Goal: Task Accomplishment & Management: Manage account settings

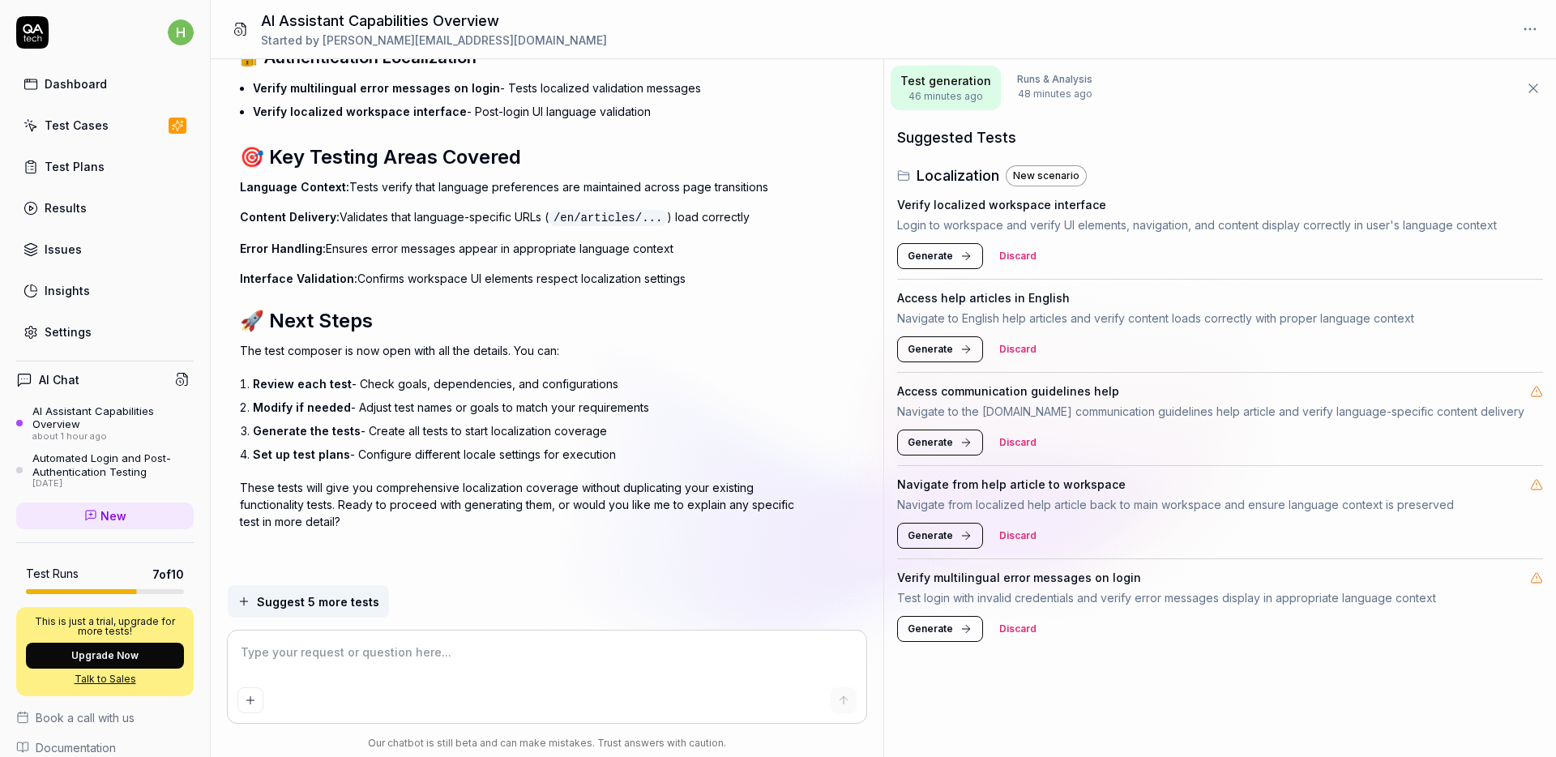
scroll to position [6119, 0]
click at [918, 252] on span "Generate" at bounding box center [930, 256] width 45 height 15
click at [911, 354] on span "Generate" at bounding box center [930, 349] width 45 height 15
click at [922, 445] on span "Generate" at bounding box center [930, 442] width 45 height 15
click at [935, 539] on span "Generate" at bounding box center [930, 535] width 45 height 15
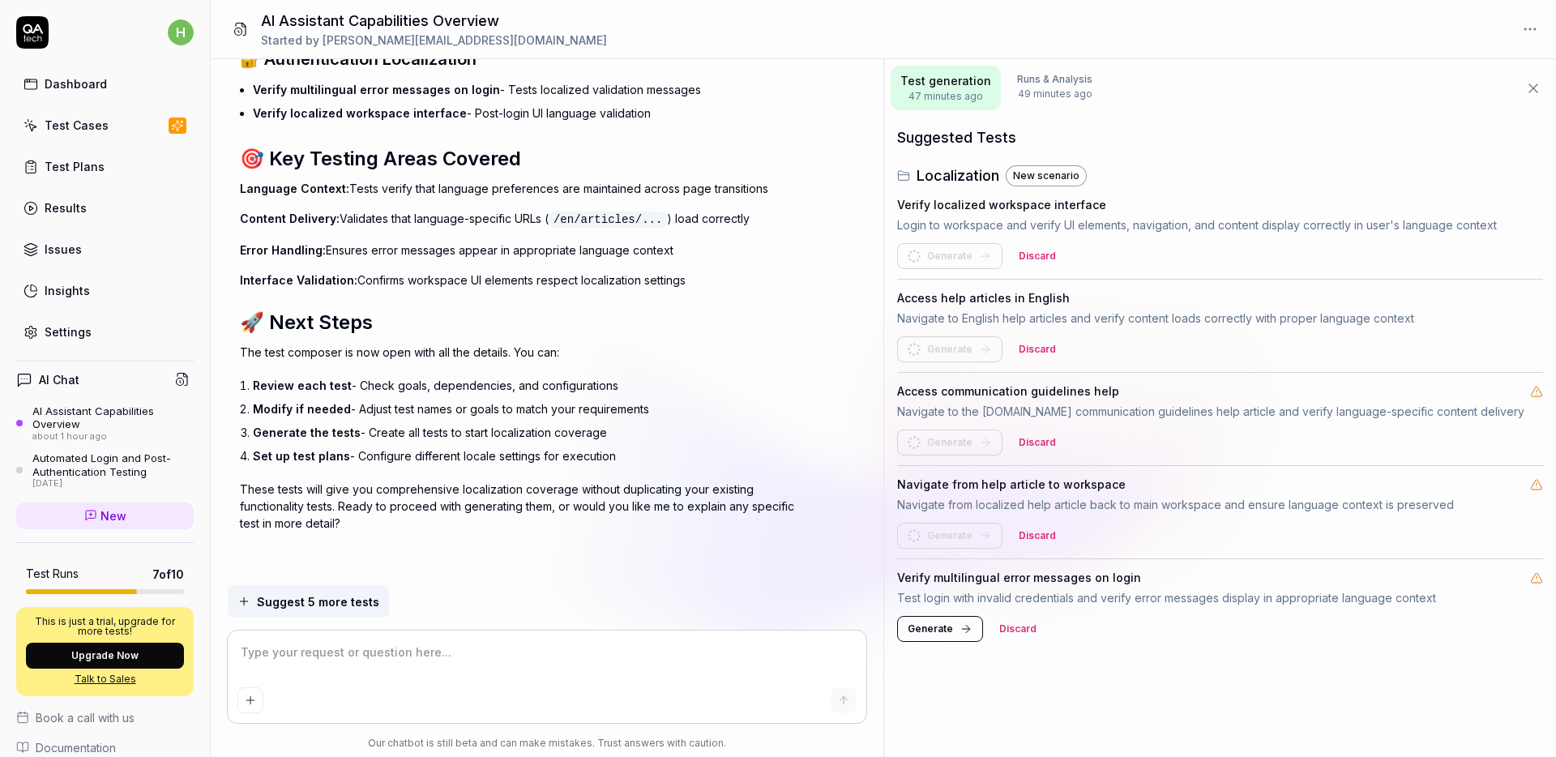
click at [930, 631] on span "Generate" at bounding box center [930, 629] width 45 height 15
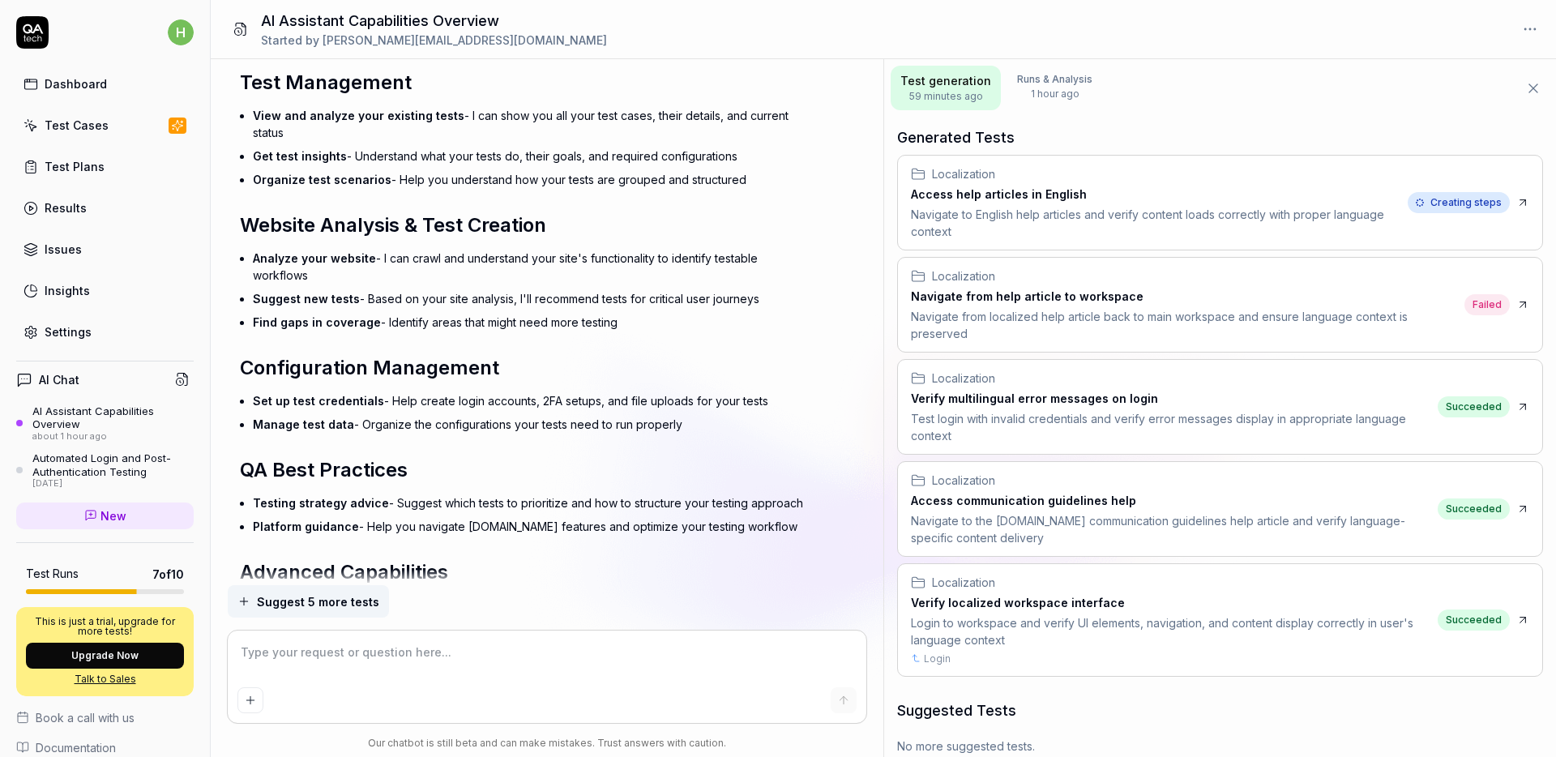
scroll to position [422, 0]
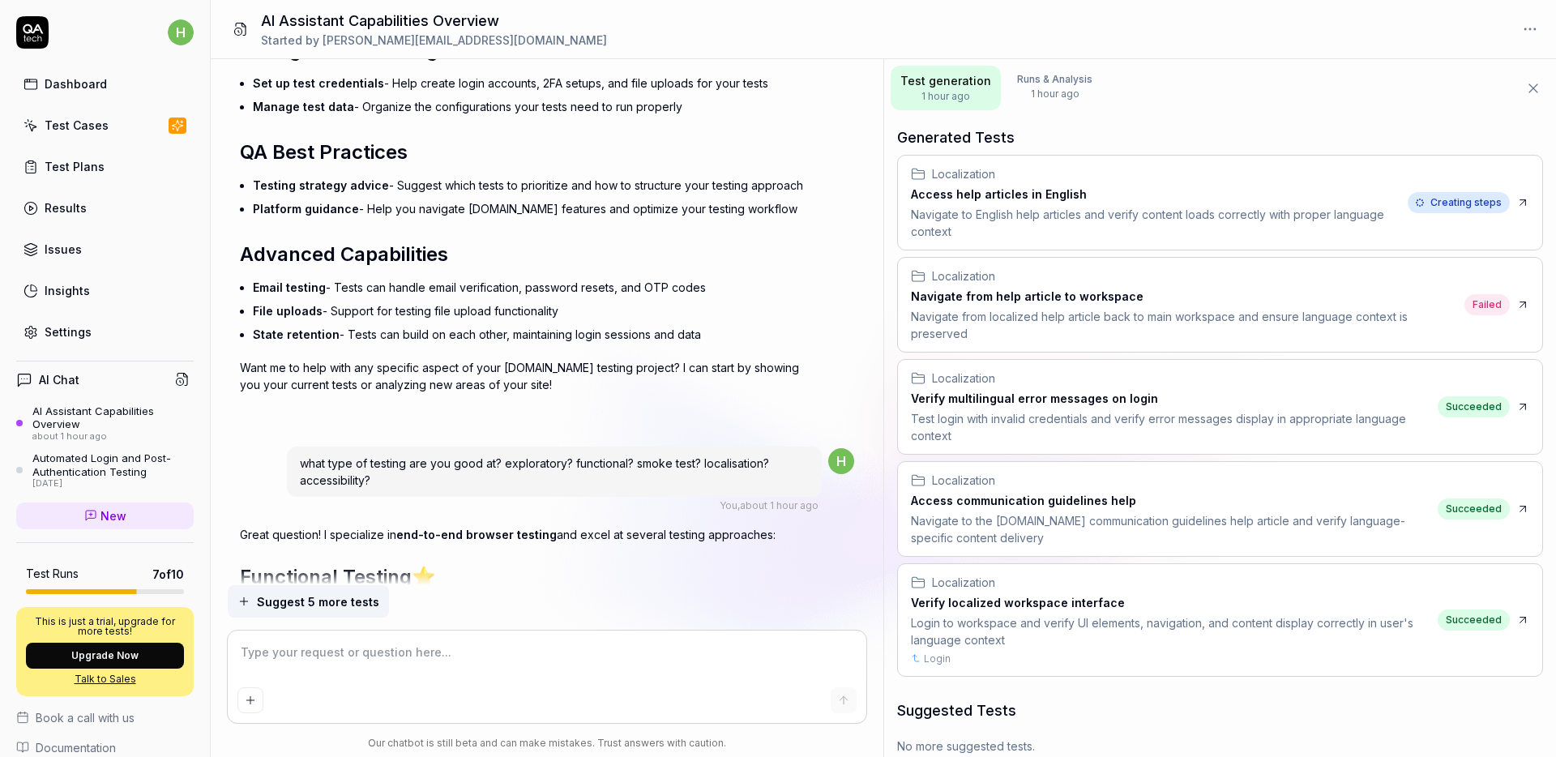
drag, startPoint x: 336, startPoint y: 289, endPoint x: 580, endPoint y: 318, distance: 244.9
click at [580, 318] on ul "Email testing - Tests can handle email verification, password resets, and OTP c…" at bounding box center [530, 311] width 554 height 71
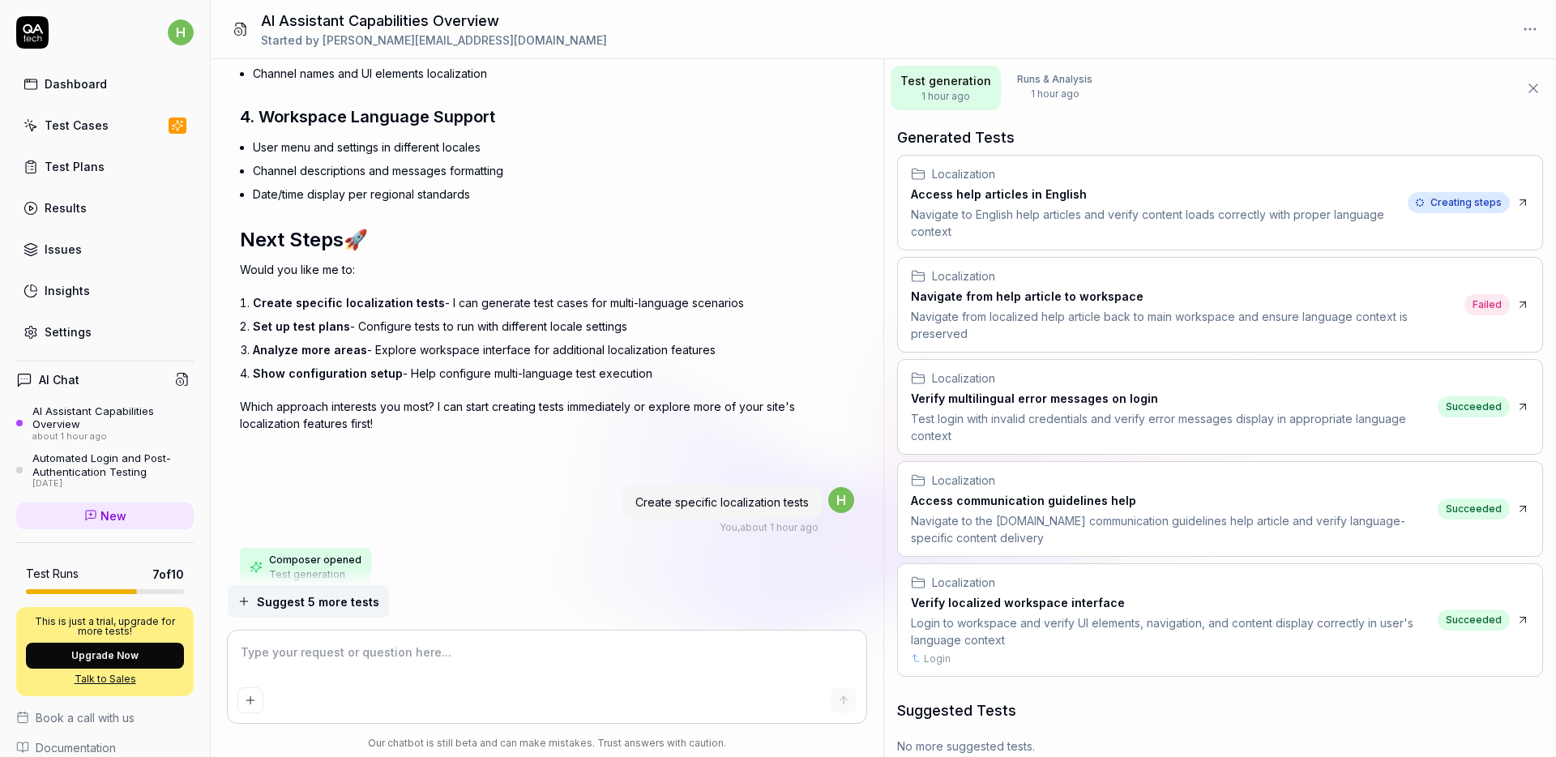
scroll to position [6119, 0]
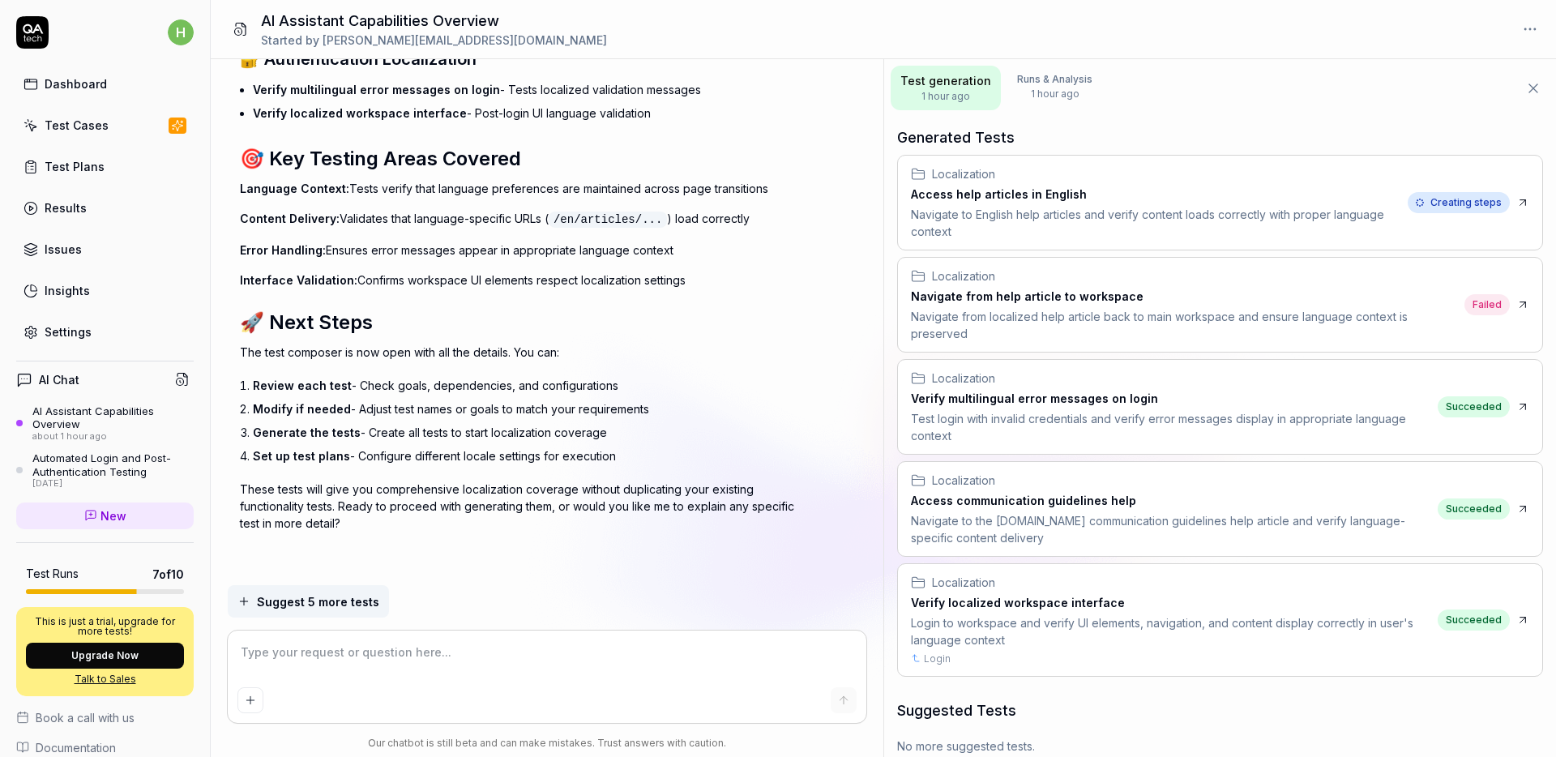
click at [106, 75] on link "Dashboard" at bounding box center [105, 84] width 178 height 32
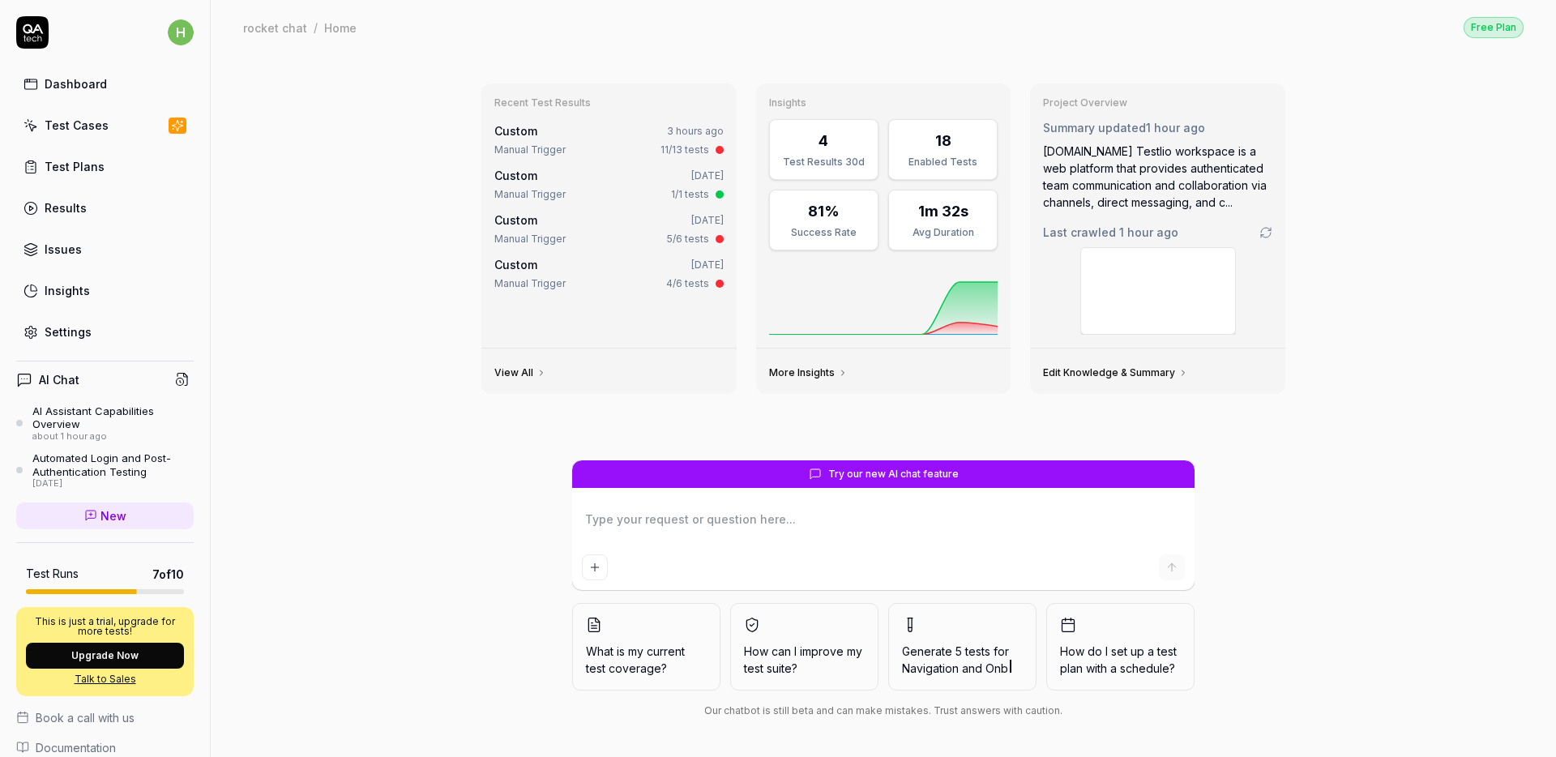
click at [88, 339] on div "Settings" at bounding box center [68, 331] width 47 height 17
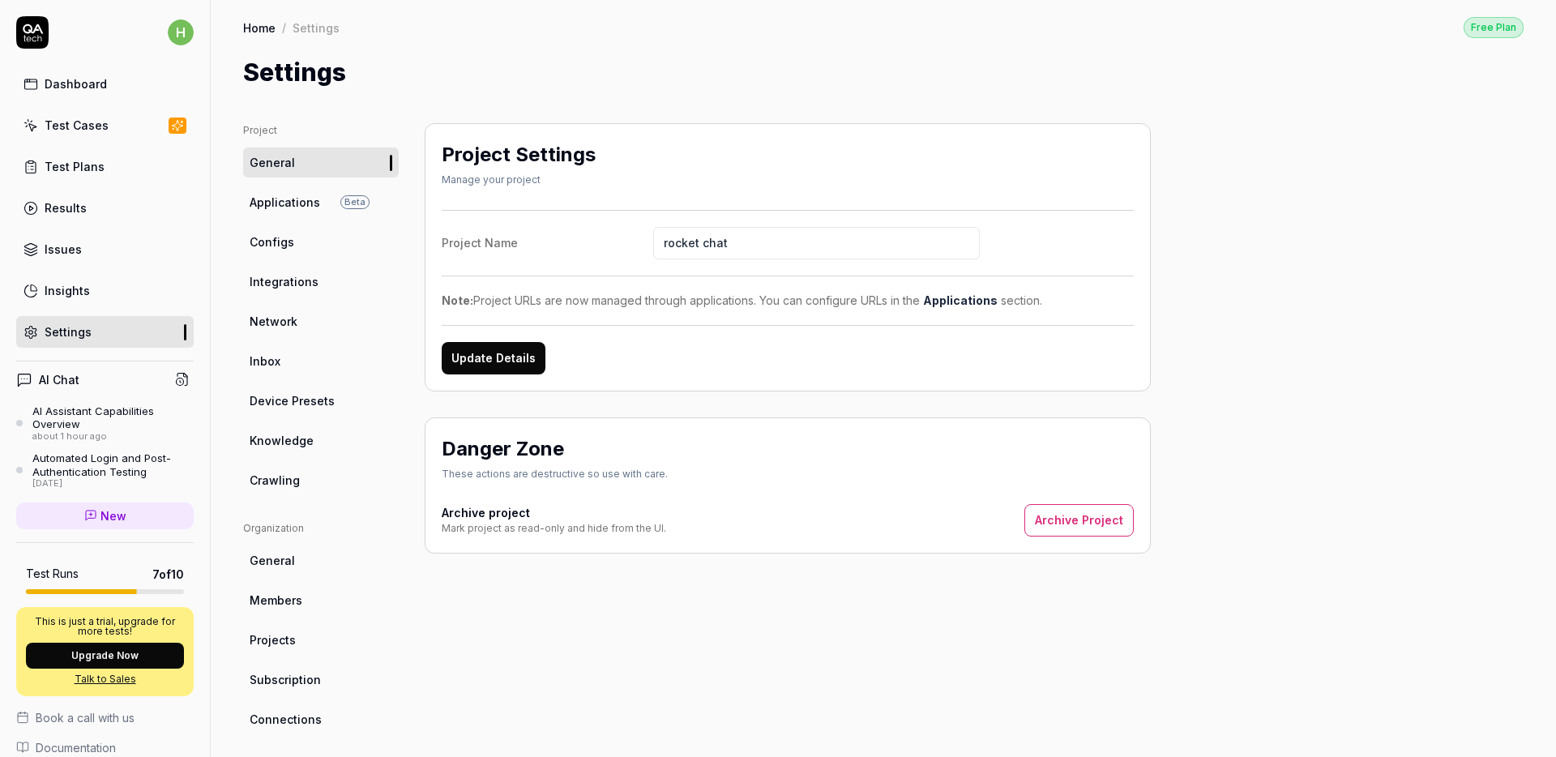
click at [265, 211] on link "Applications Beta" at bounding box center [321, 202] width 156 height 30
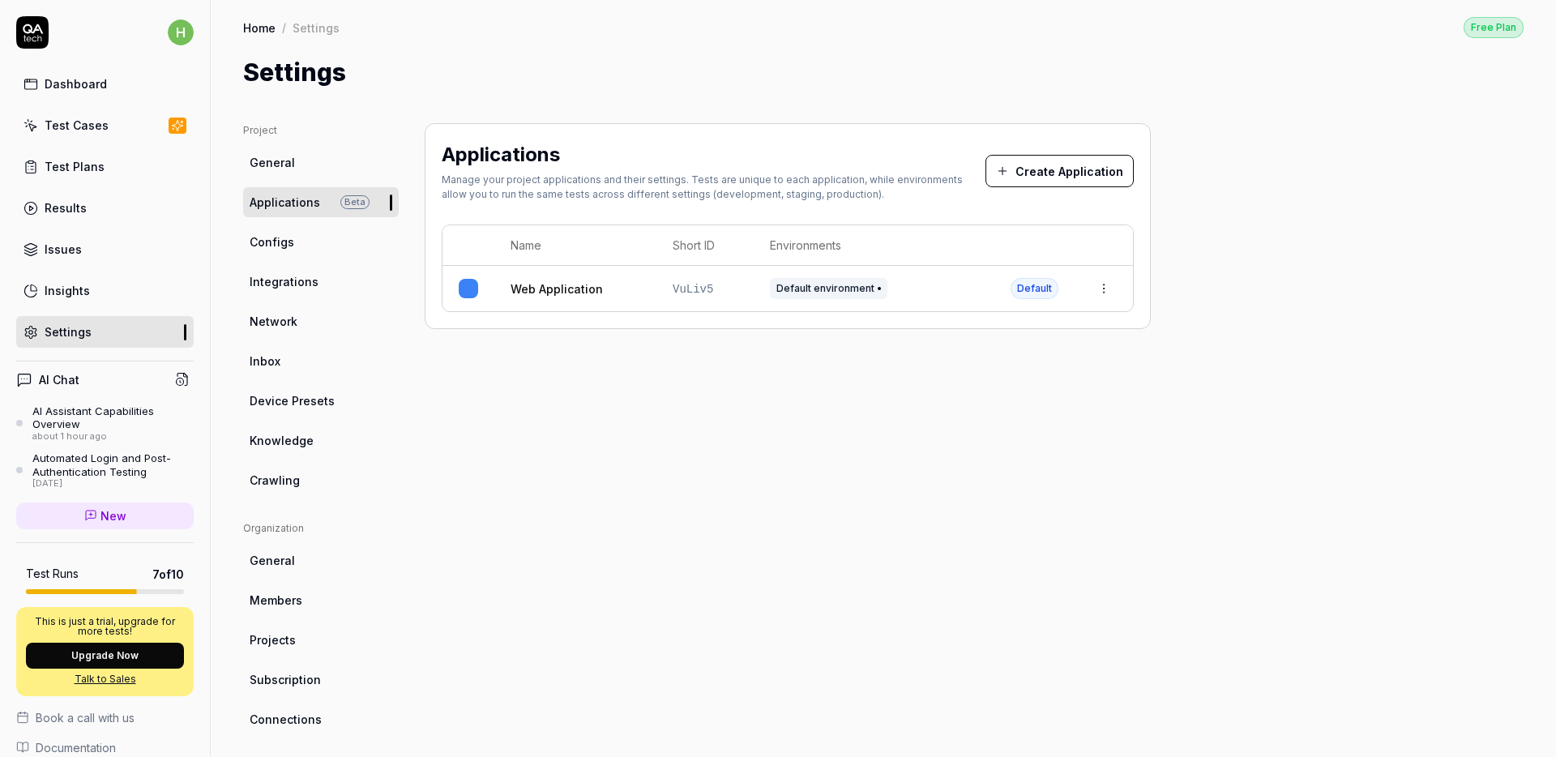
click at [267, 250] on link "Configs" at bounding box center [321, 242] width 156 height 30
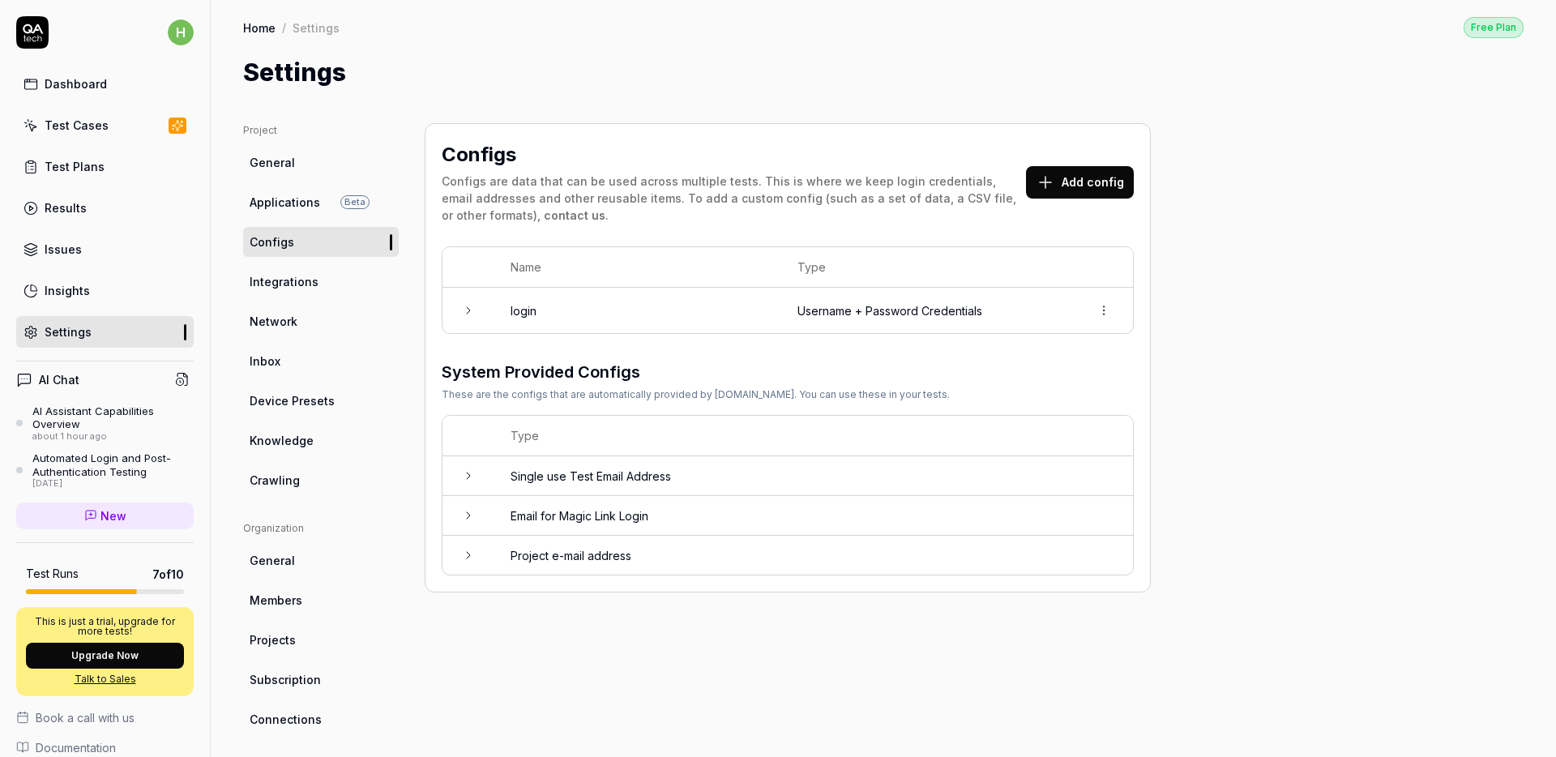
click at [276, 279] on span "Integrations" at bounding box center [284, 281] width 69 height 17
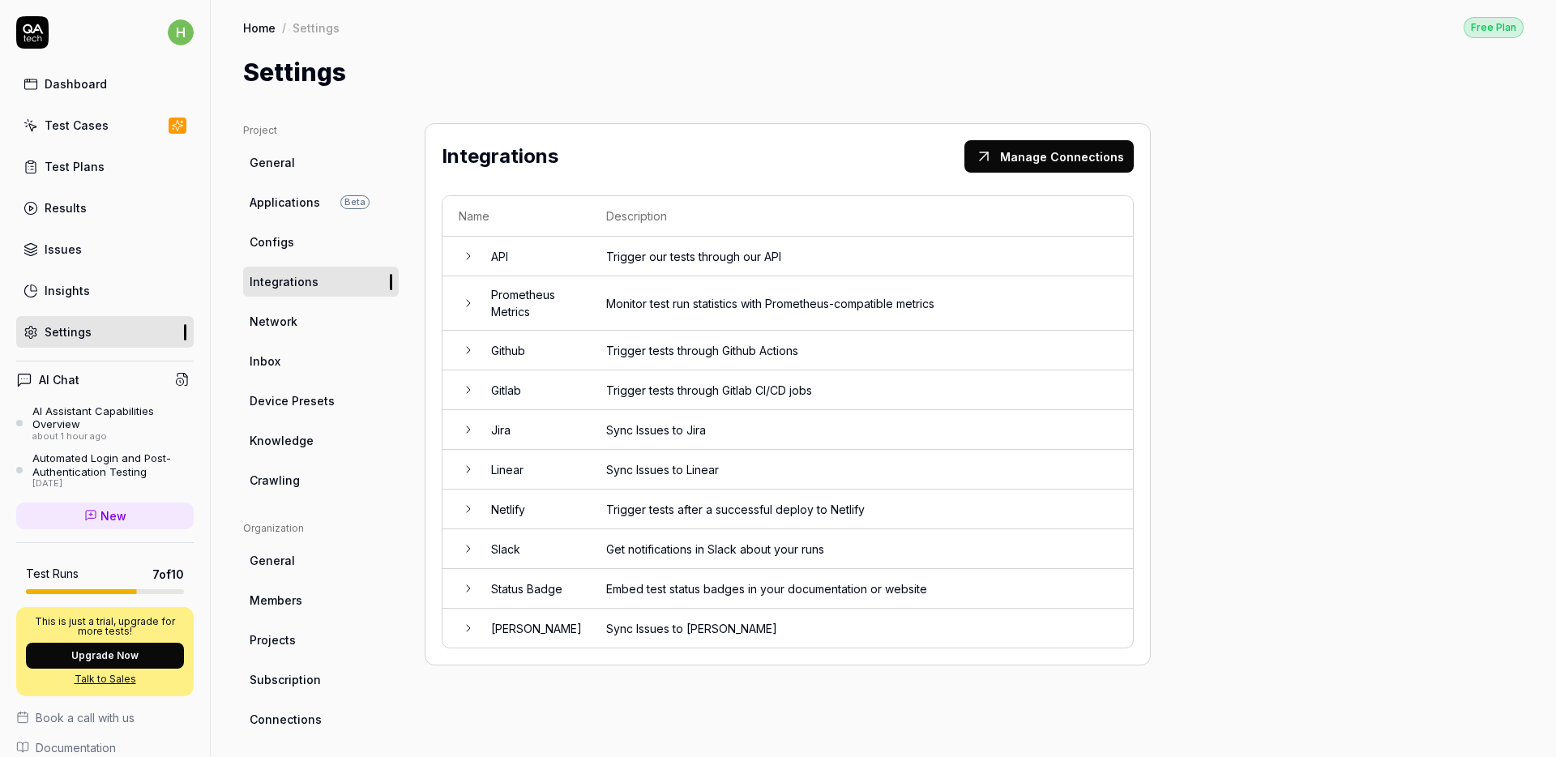
click at [289, 327] on span "Network" at bounding box center [274, 321] width 48 height 17
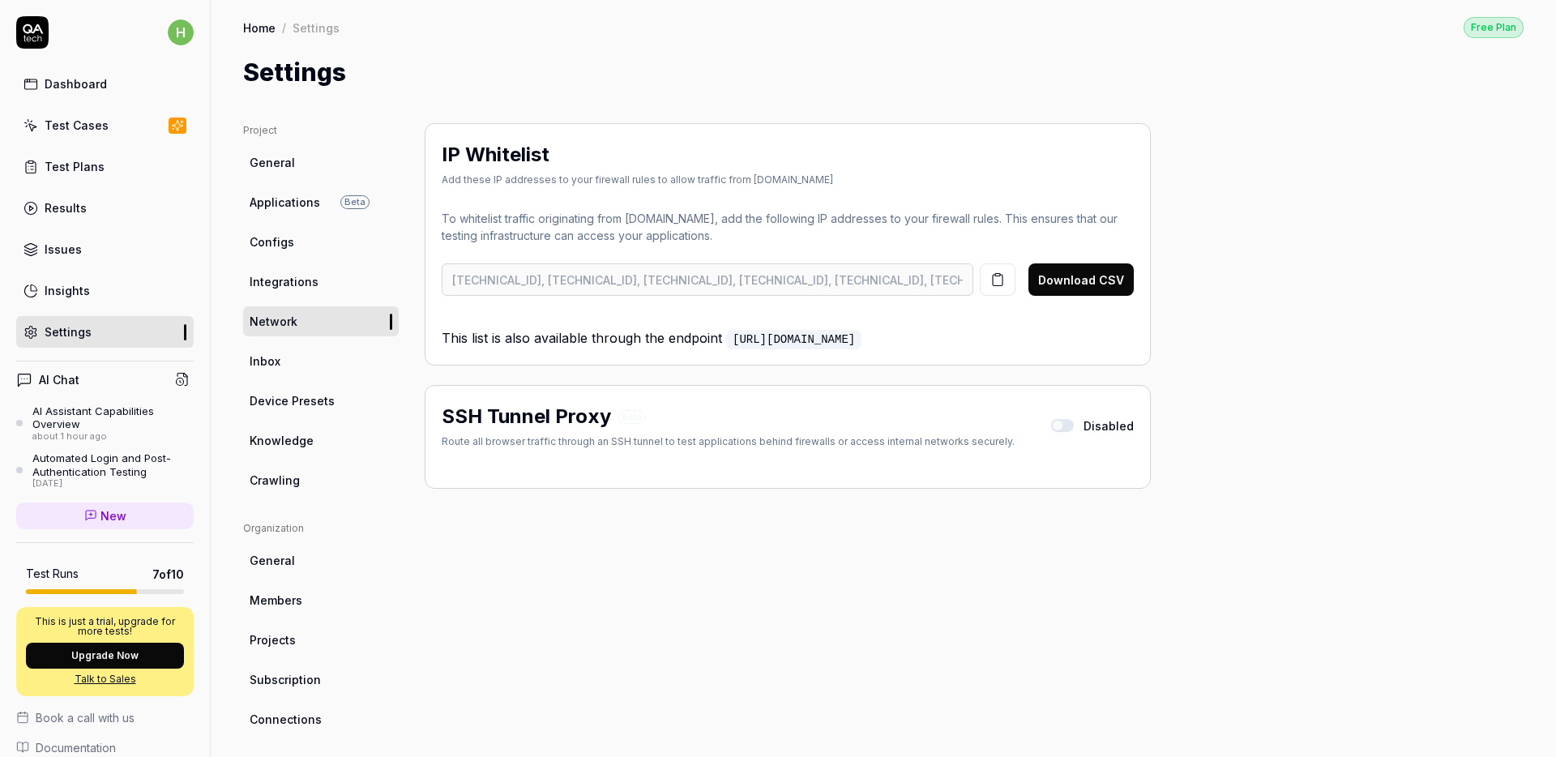
click at [263, 359] on span "Inbox" at bounding box center [265, 361] width 31 height 17
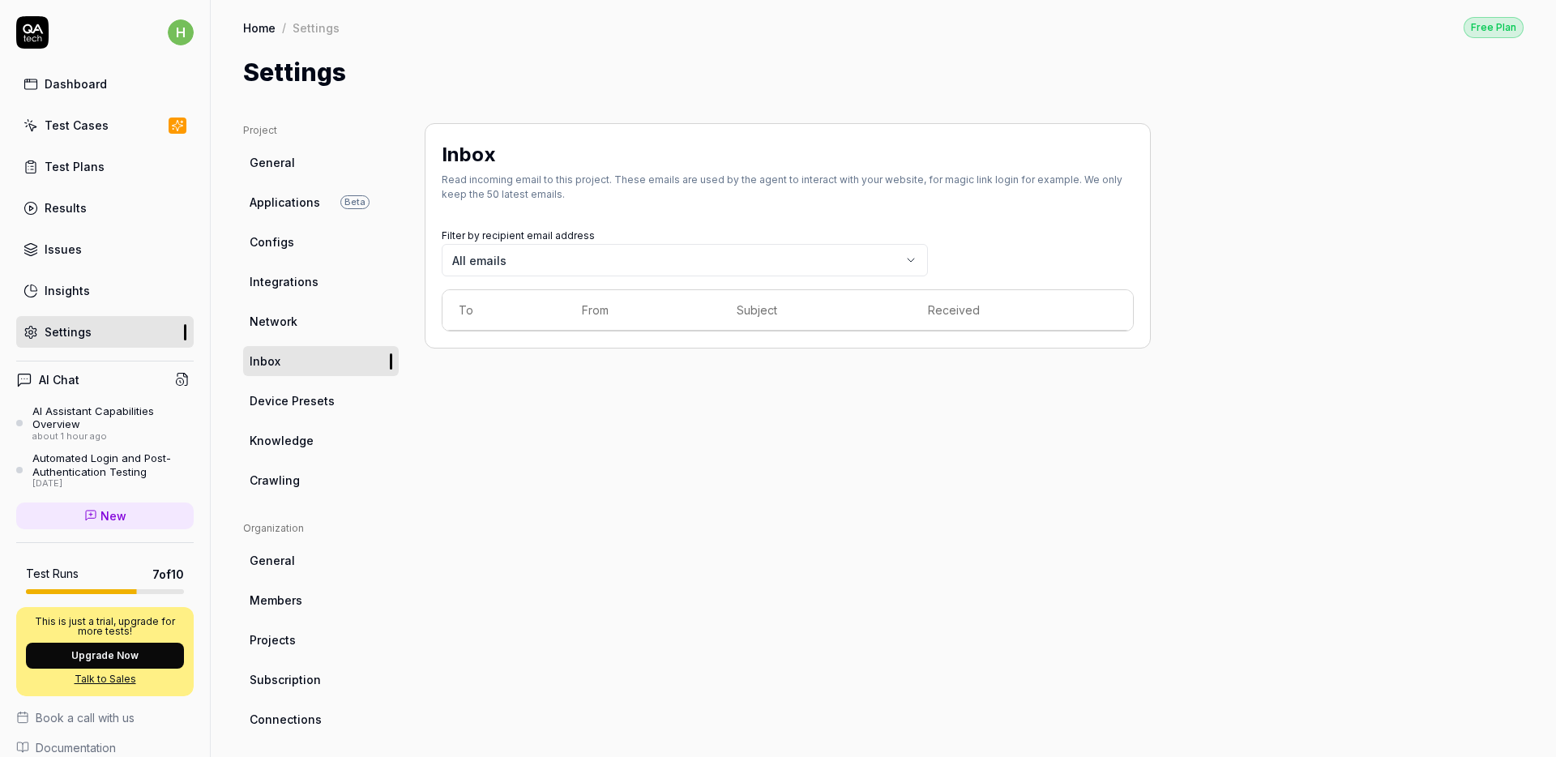
click at [297, 405] on span "Device Presets" at bounding box center [292, 400] width 85 height 17
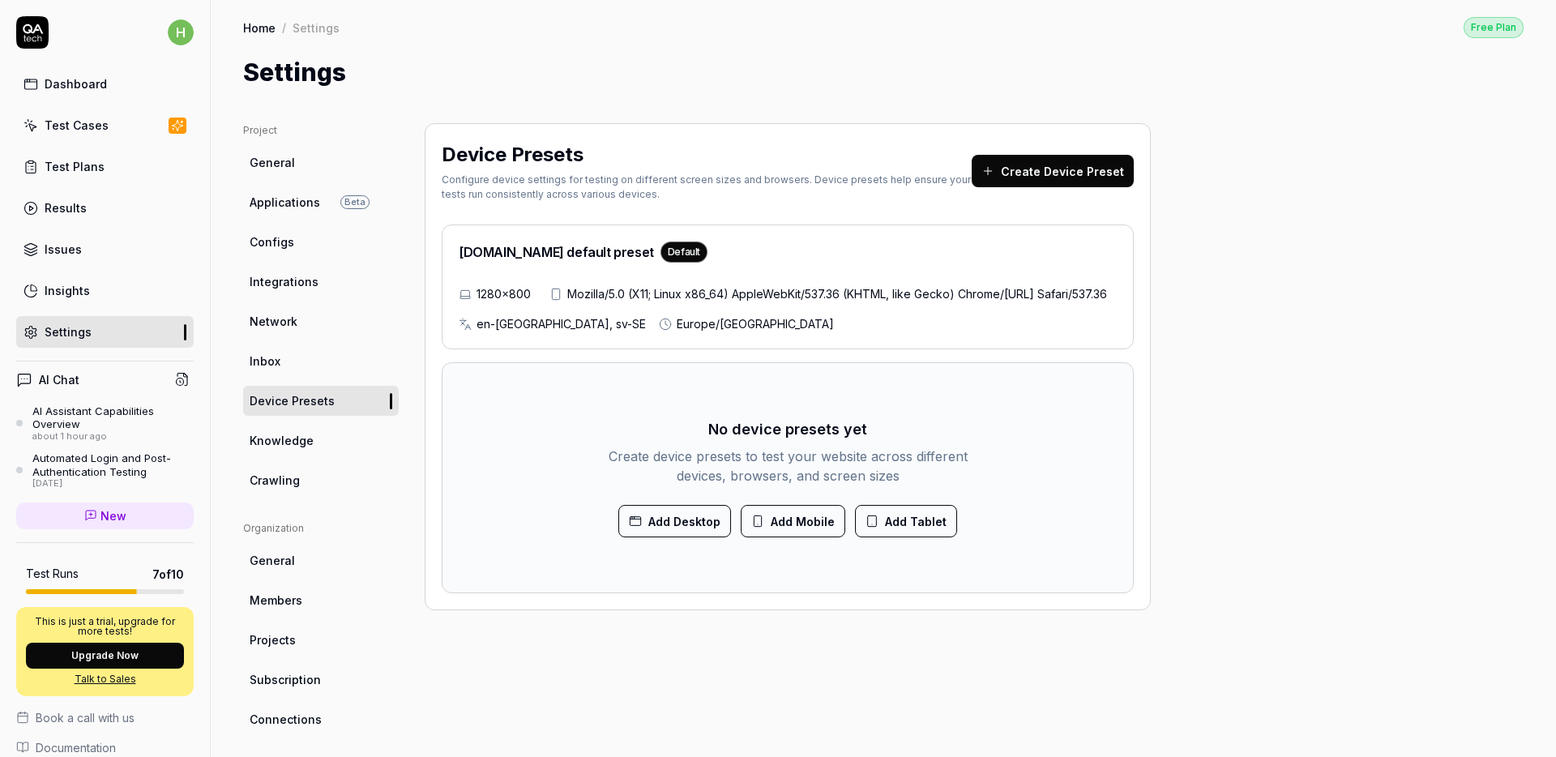
click at [284, 445] on span "Knowledge" at bounding box center [282, 440] width 64 height 17
type textarea "*"
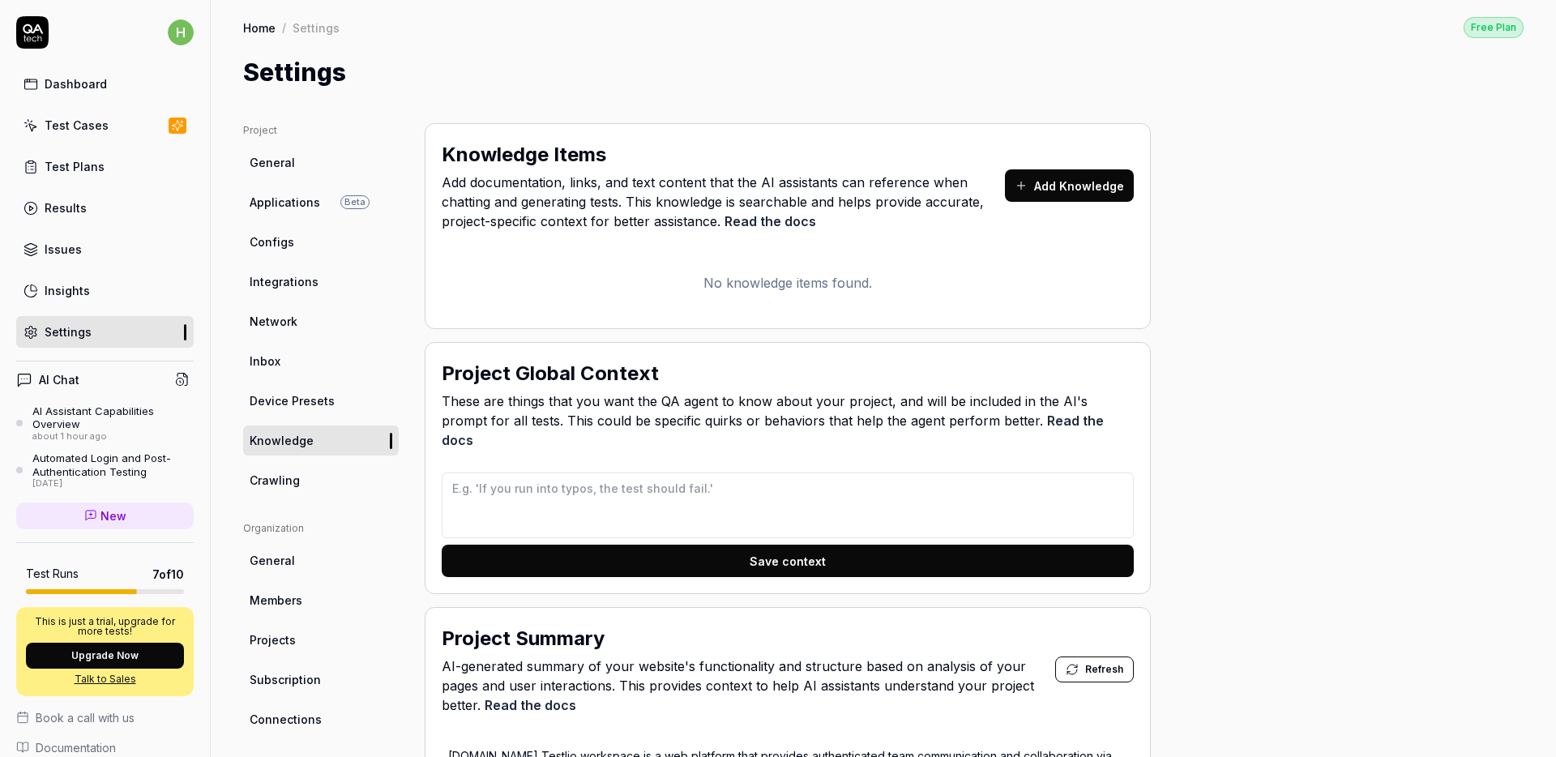
click at [259, 578] on ul "Organization General Members Projects Subscription Connections" at bounding box center [321, 627] width 156 height 213
click at [273, 564] on span "General" at bounding box center [272, 560] width 45 height 17
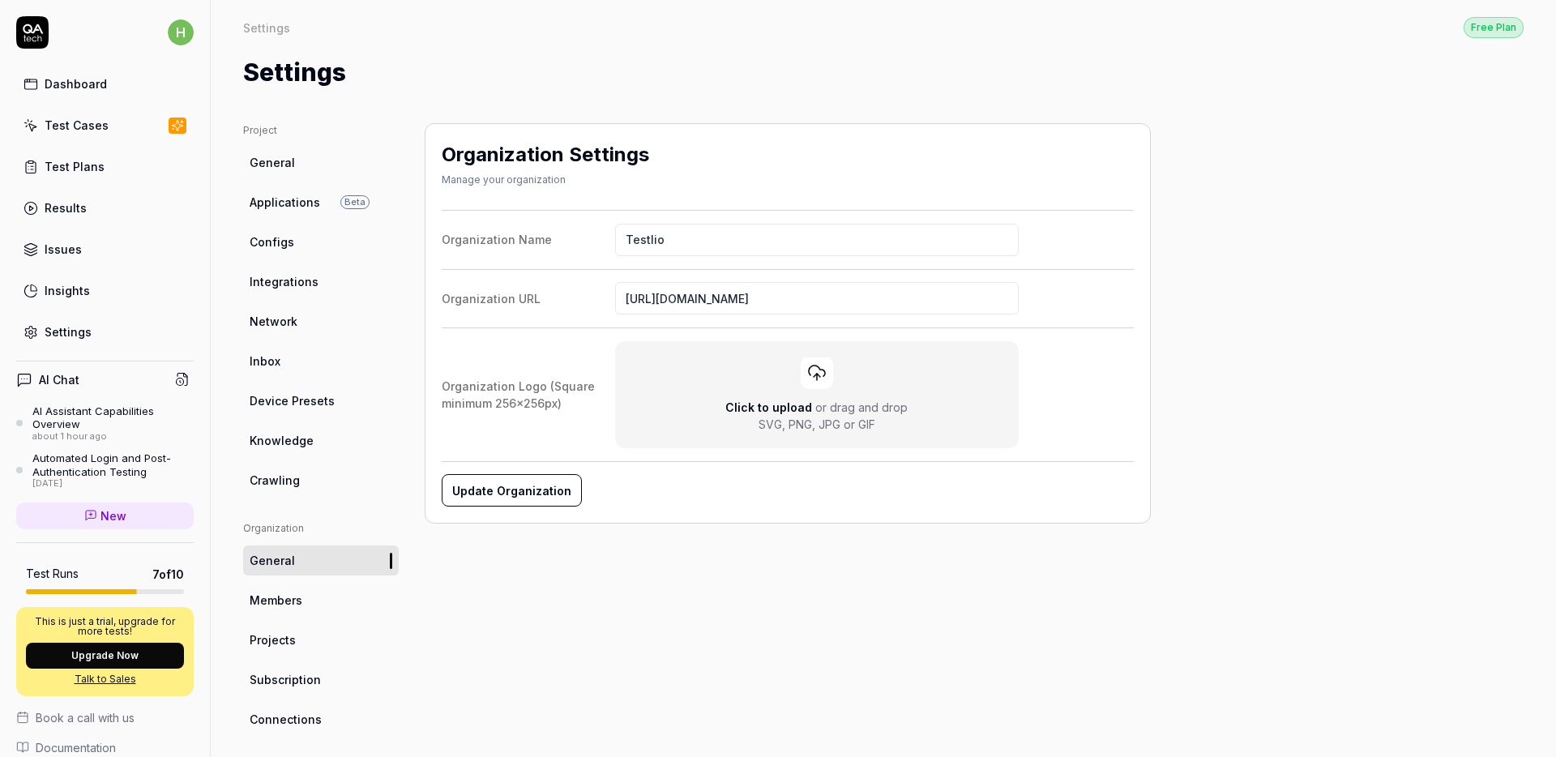
click at [274, 603] on span "Members" at bounding box center [276, 600] width 53 height 17
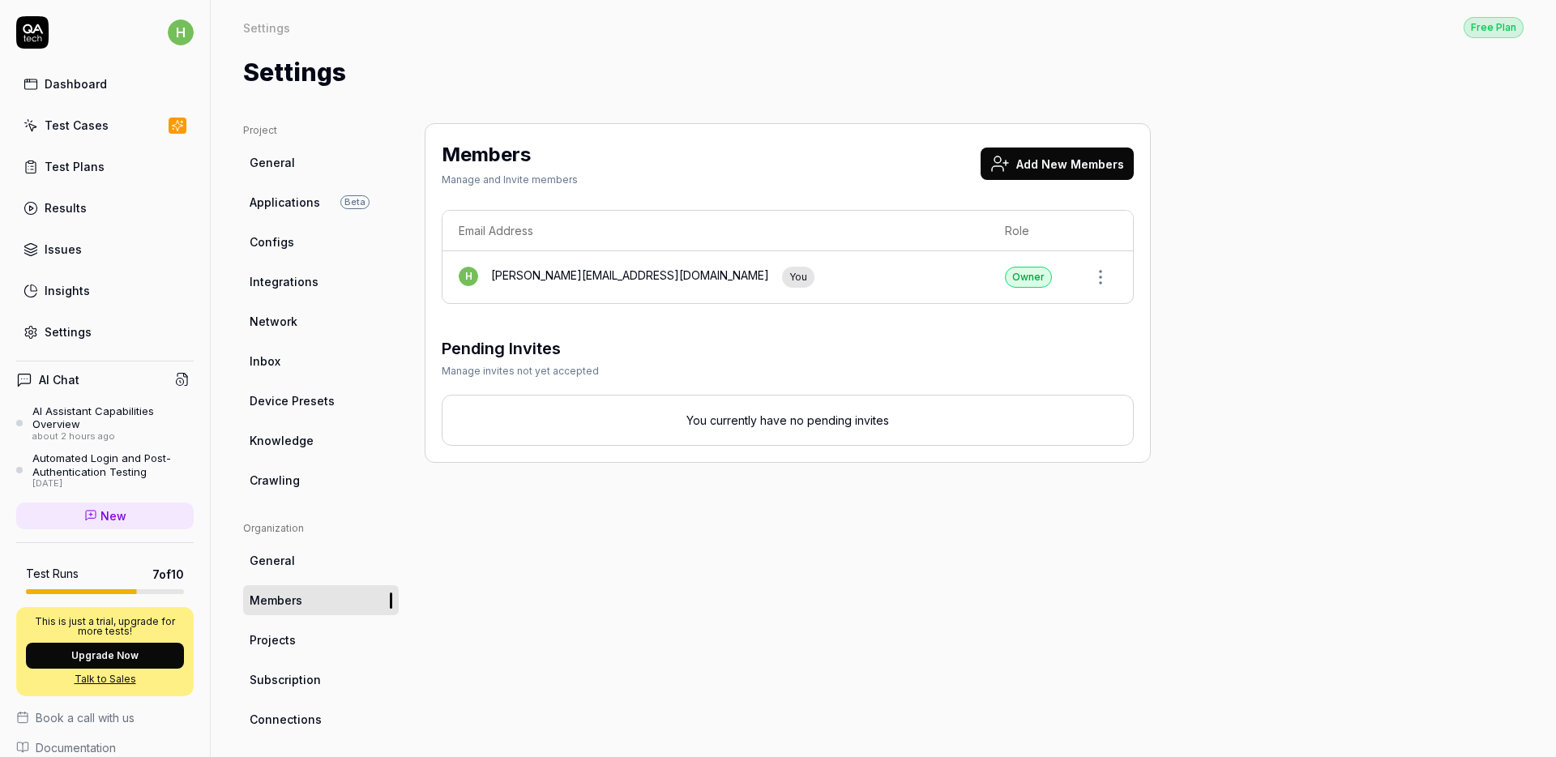
click at [282, 638] on span "Projects" at bounding box center [273, 639] width 46 height 17
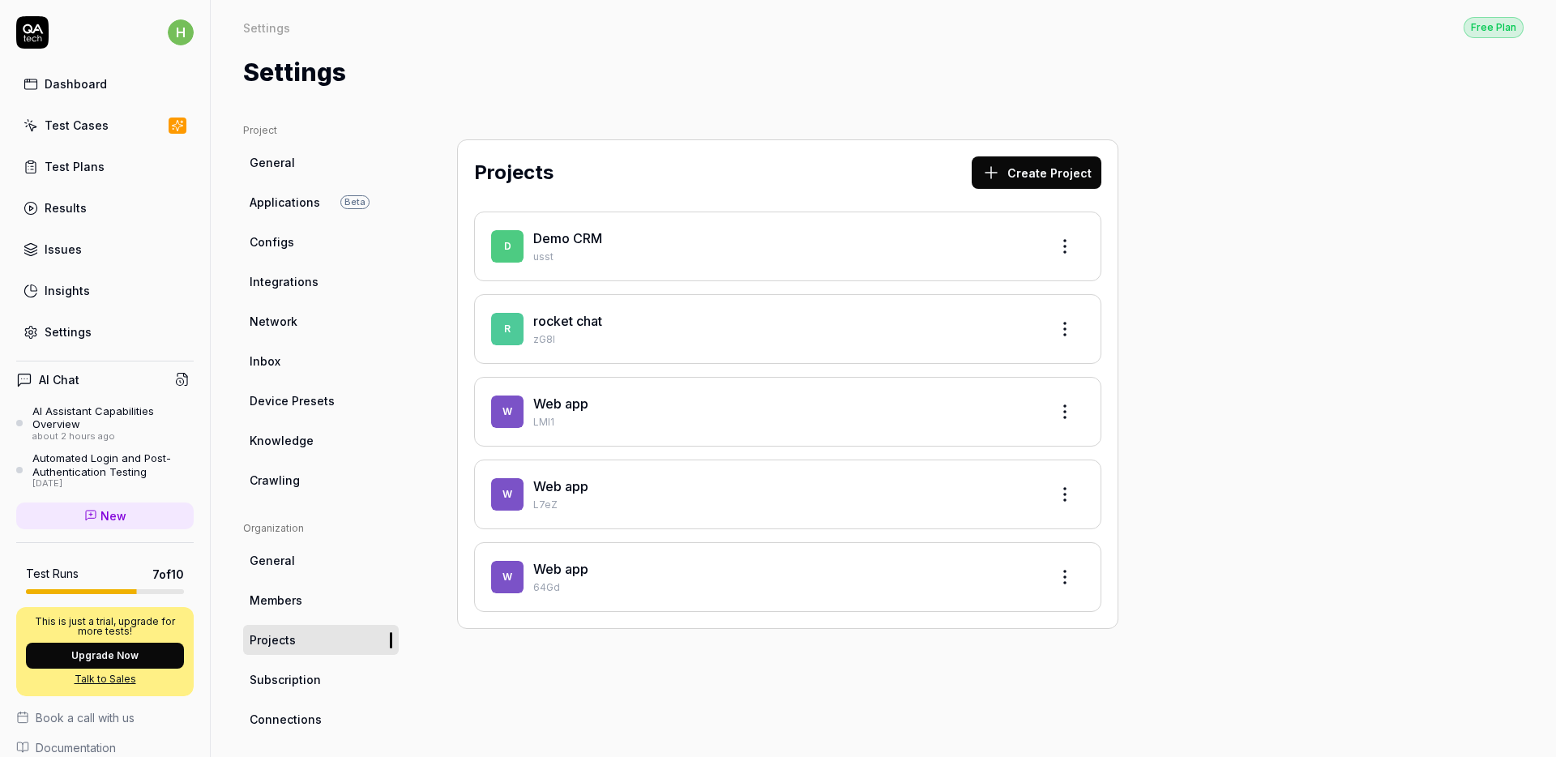
click at [284, 689] on link "Subscription" at bounding box center [321, 680] width 156 height 30
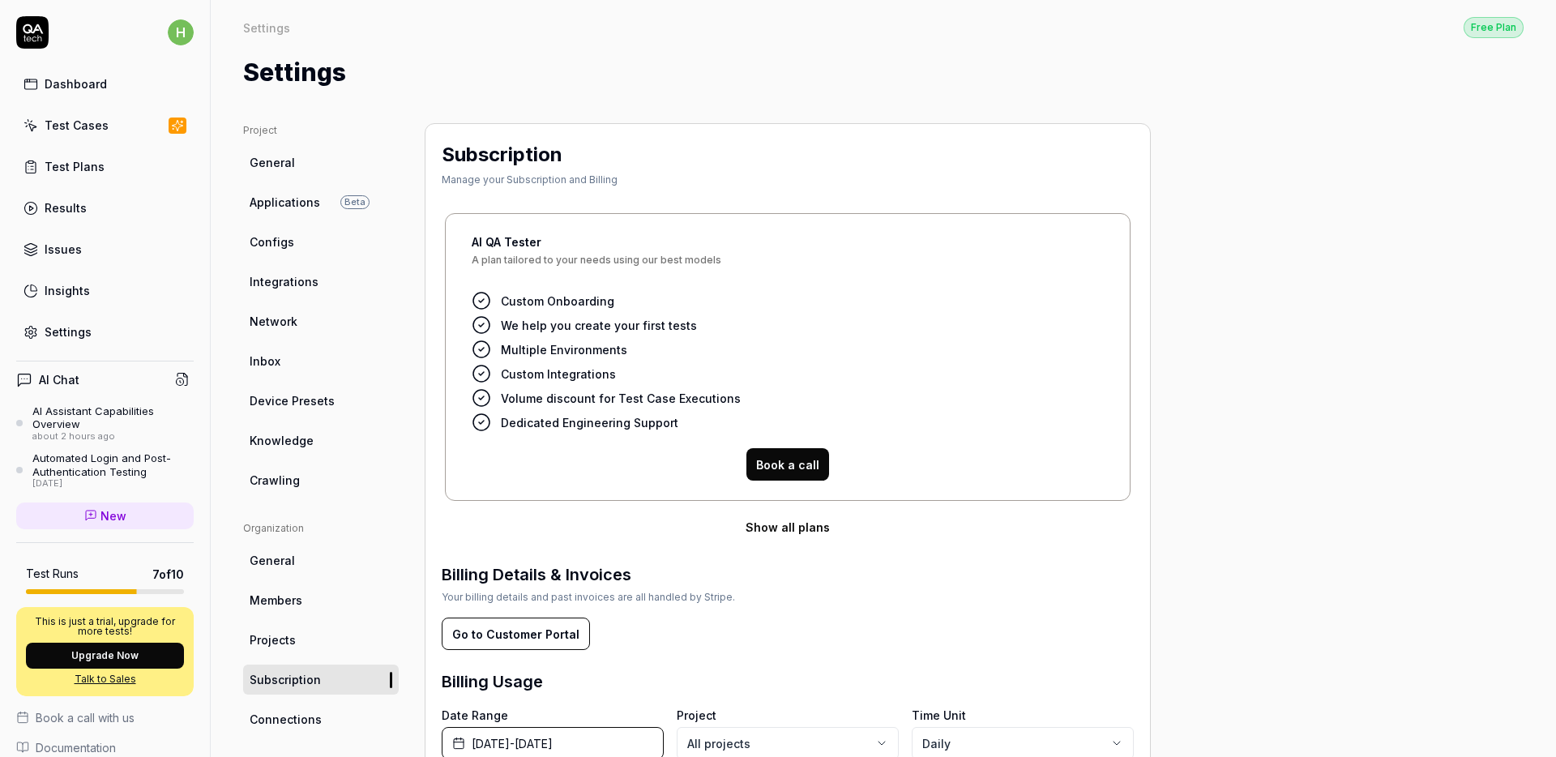
click at [781, 528] on button "Show all plans" at bounding box center [788, 527] width 692 height 32
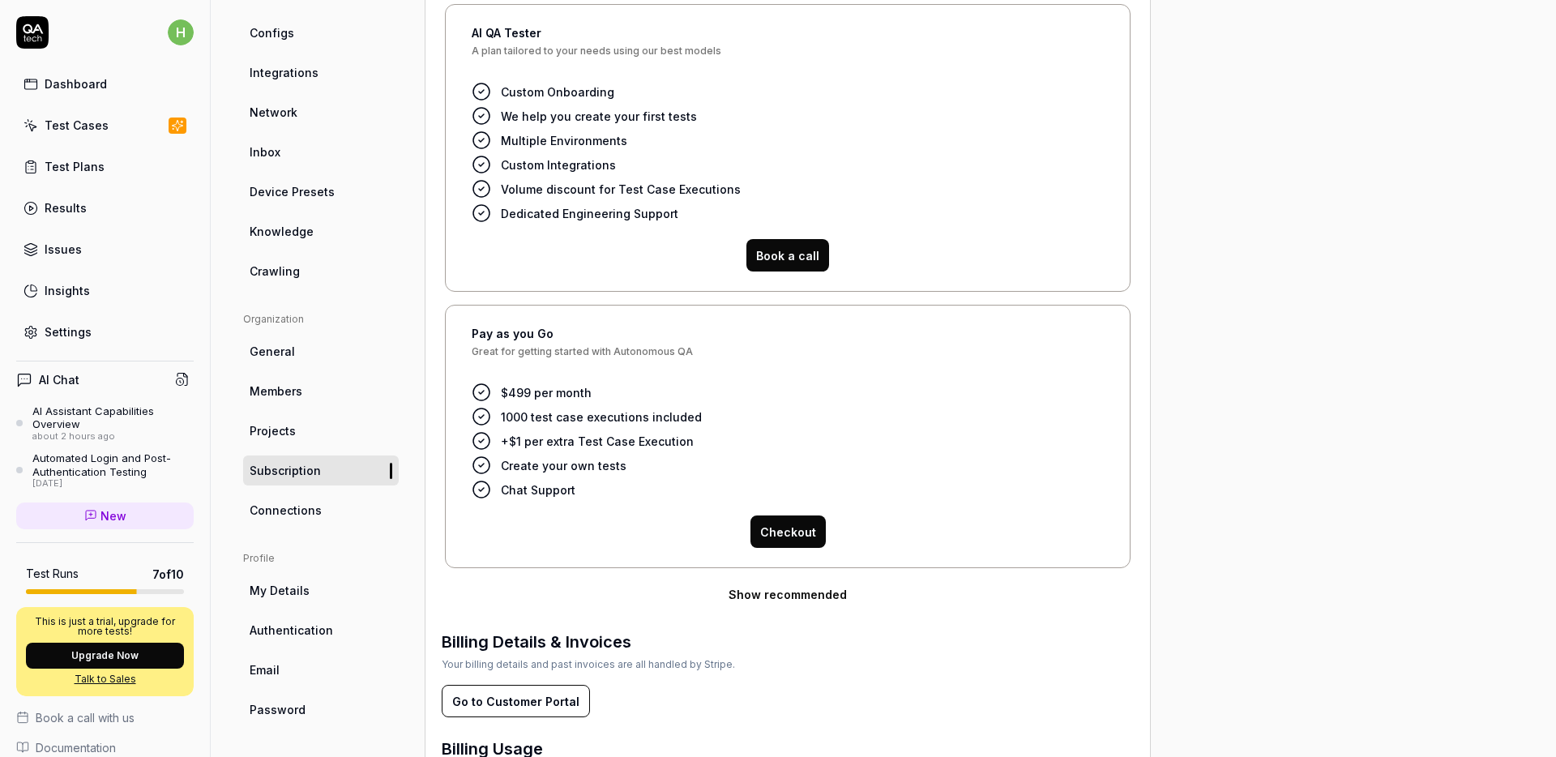
scroll to position [254, 0]
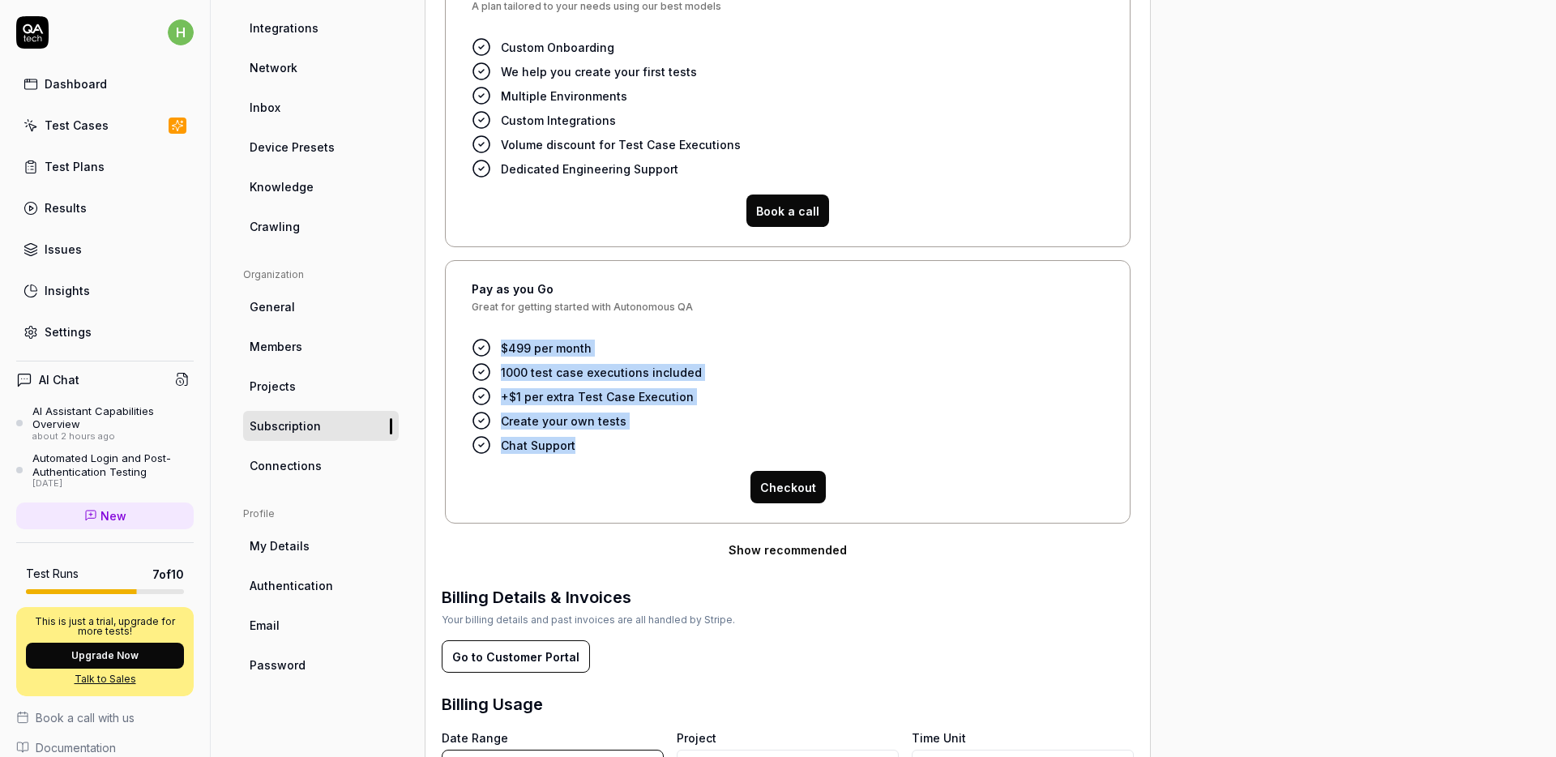
drag, startPoint x: 550, startPoint y: 441, endPoint x: 488, endPoint y: 343, distance: 116.2
click at [488, 343] on ul "$499 per month 1000 test case executions included +$1 per extra Test Case Execu…" at bounding box center [788, 396] width 632 height 117
copy ul "$499 per month 1000 test case executions included +$1 per extra Test Case Execu…"
click at [308, 464] on span "Connections" at bounding box center [286, 465] width 72 height 17
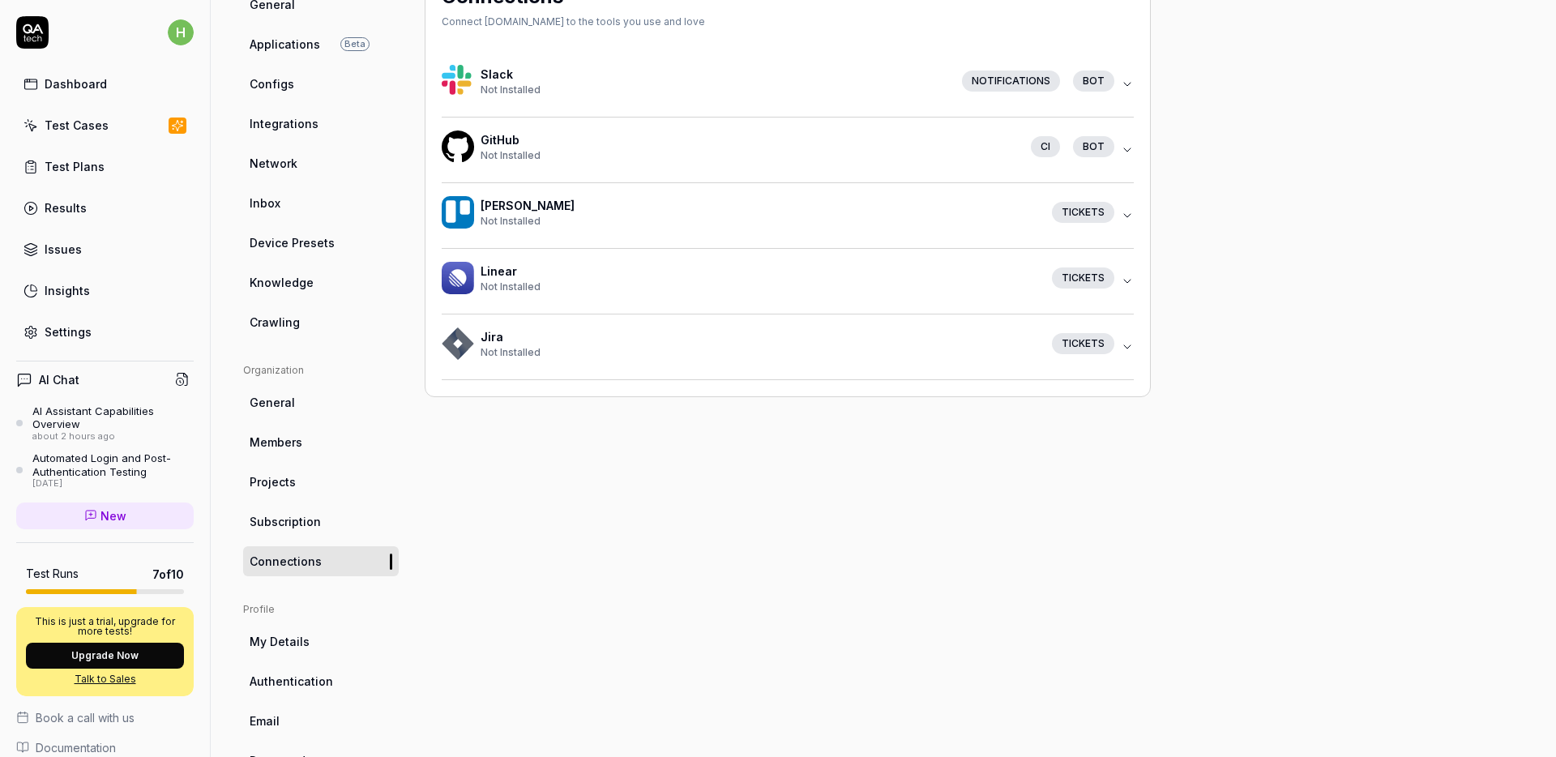
scroll to position [209, 0]
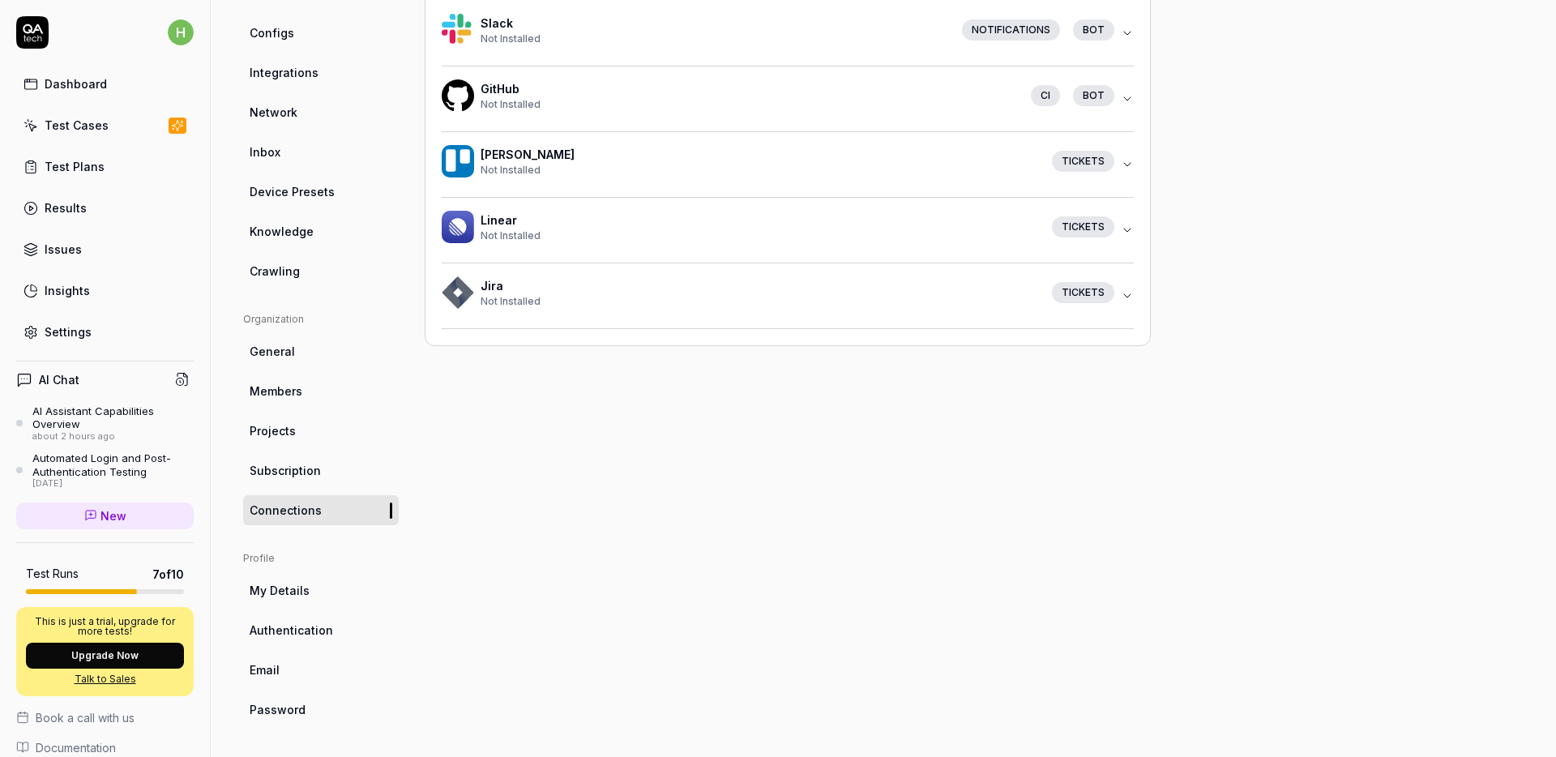
click at [273, 645] on ul "Profile My Details Authentication Email Password" at bounding box center [321, 637] width 156 height 173
click at [277, 638] on span "Authentication" at bounding box center [291, 630] width 83 height 17
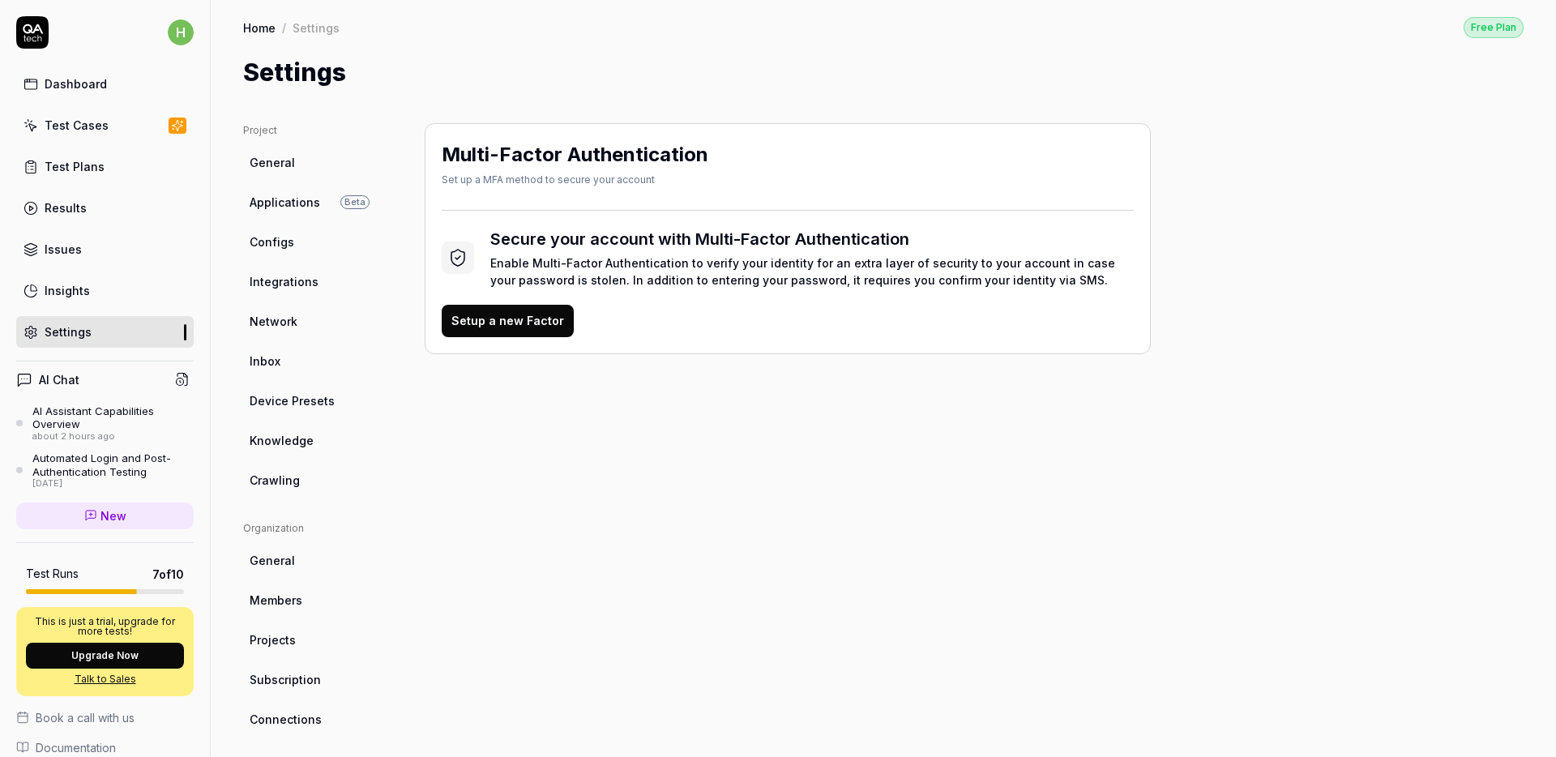
click at [261, 174] on link "General" at bounding box center [321, 163] width 156 height 30
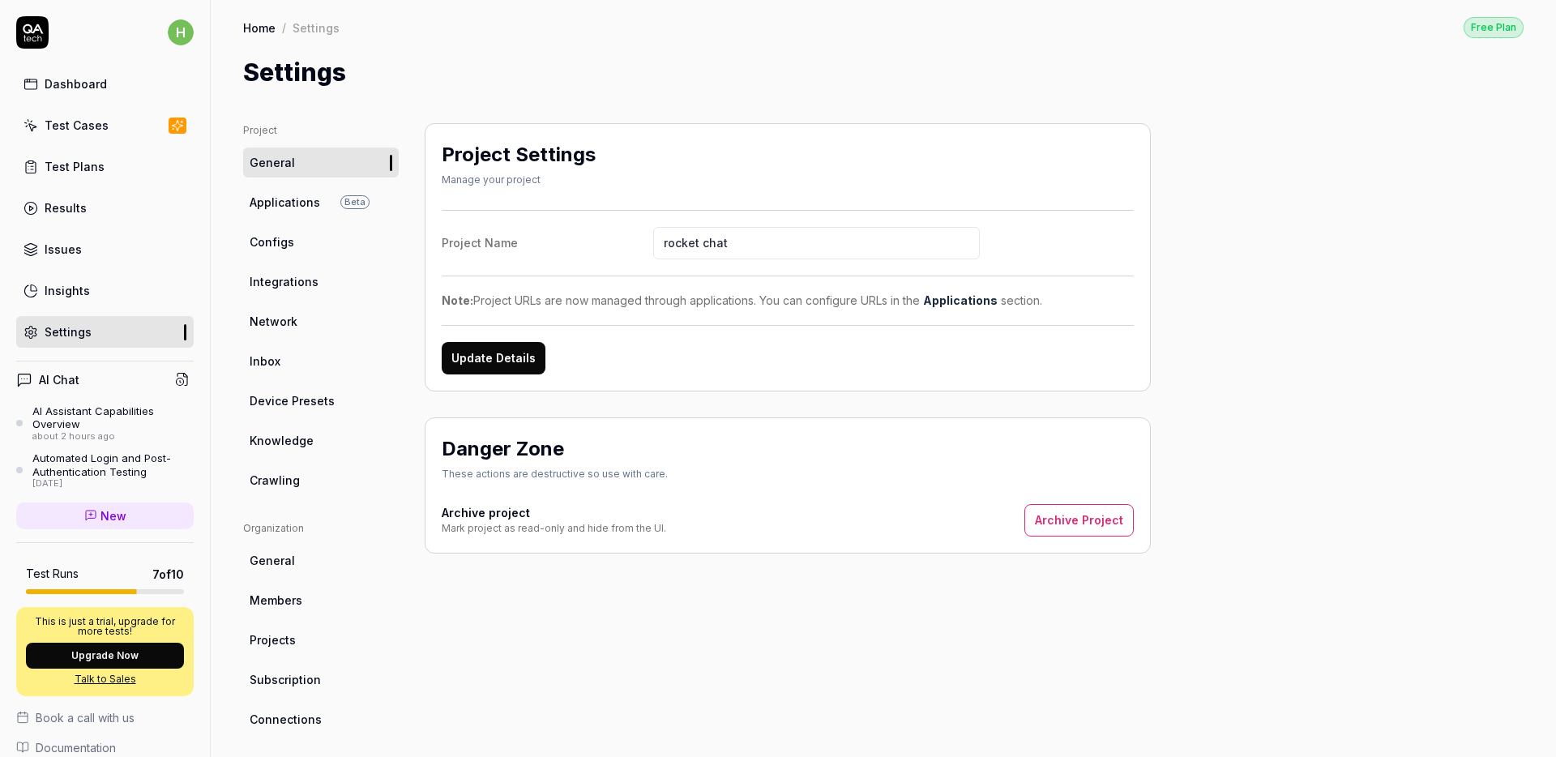
click at [90, 293] on link "Insights" at bounding box center [105, 291] width 178 height 32
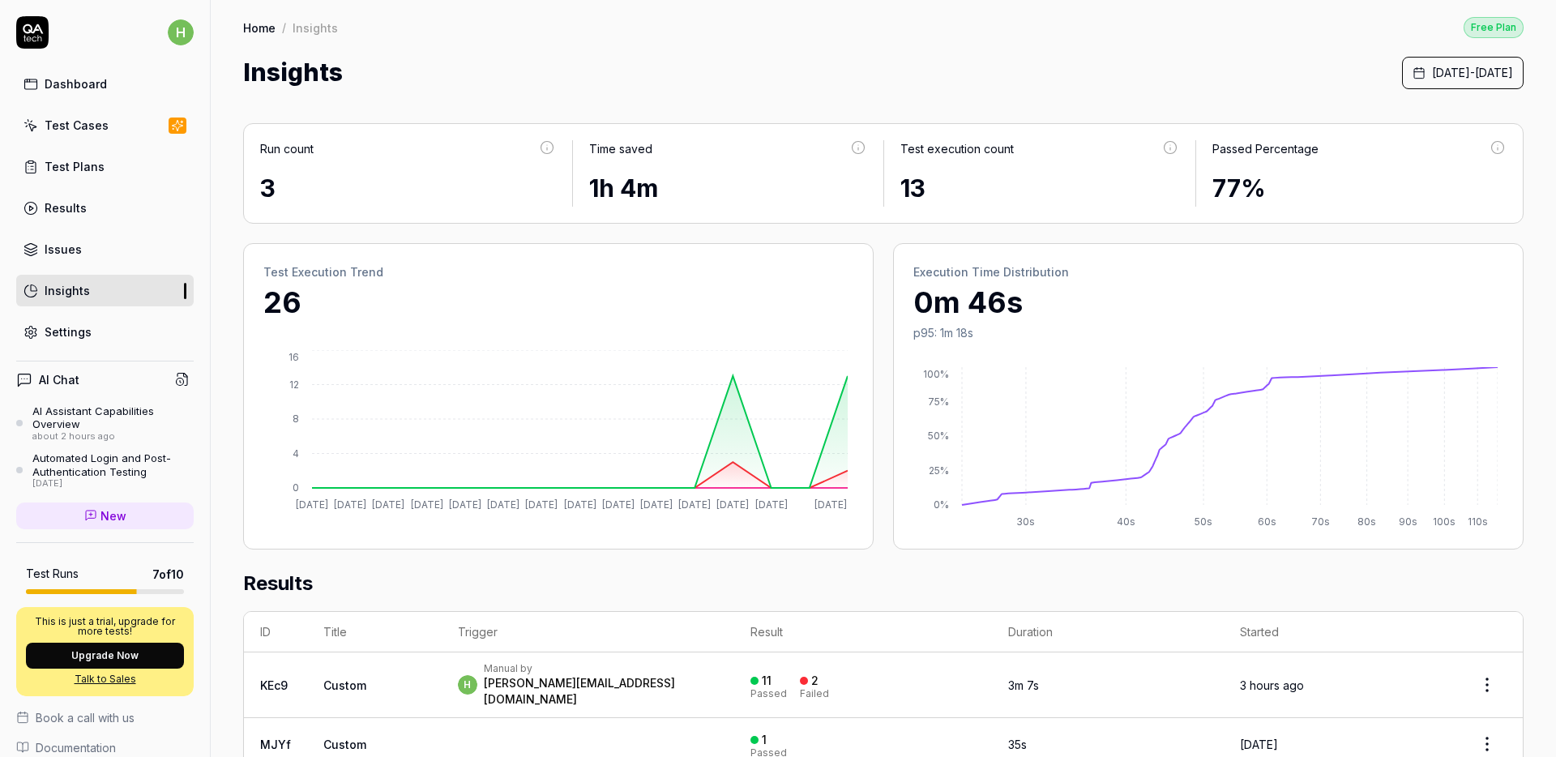
click at [177, 32] on html "h Dashboard Test Cases Test Plans Results Issues Insights Settings AI Chat AI A…" at bounding box center [778, 378] width 1556 height 757
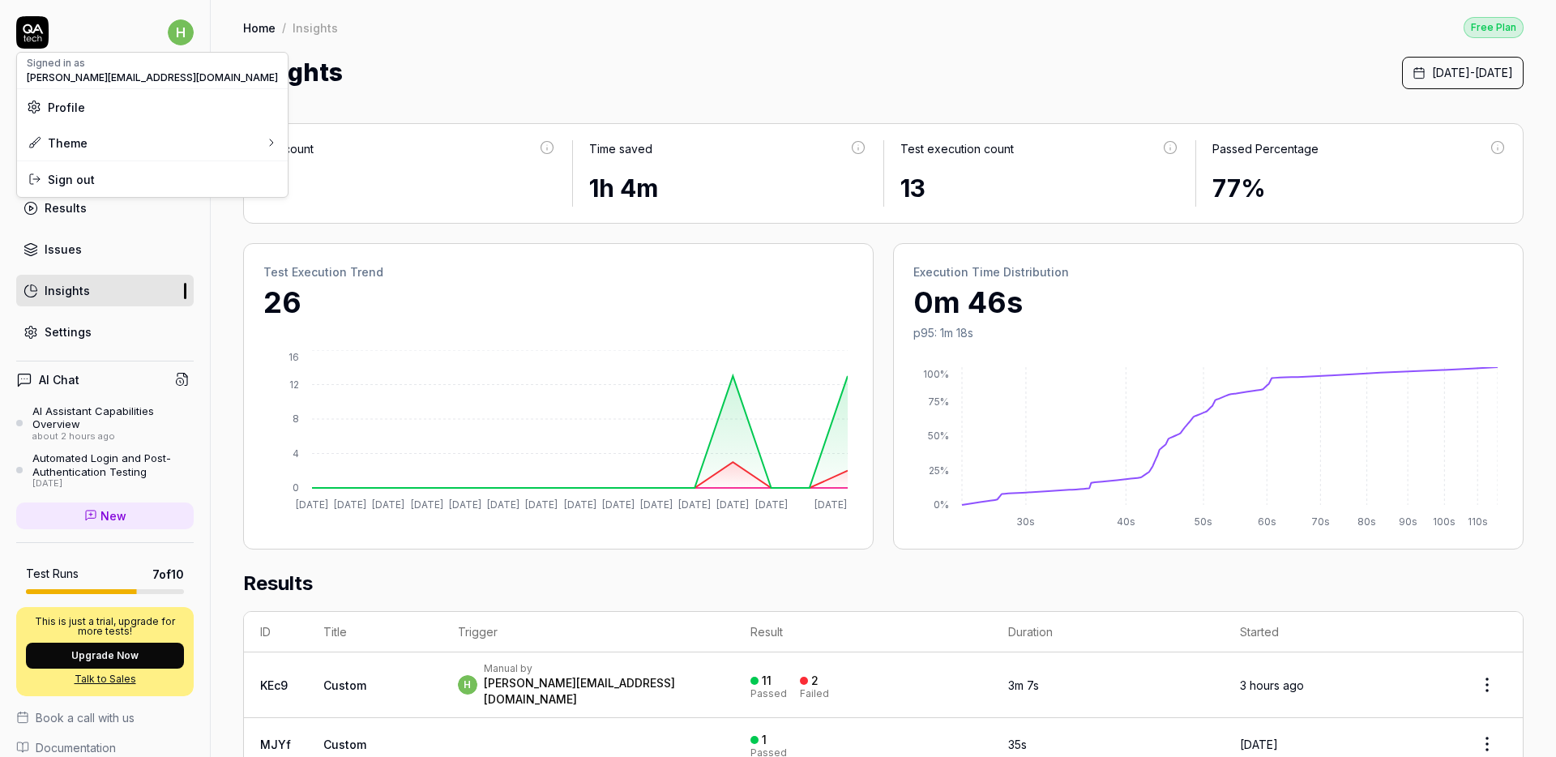
click at [402, 38] on html "h Dashboard Test Cases Test Plans Results Issues Insights Settings AI Chat AI A…" at bounding box center [778, 378] width 1556 height 757
